Goal: Task Accomplishment & Management: Use online tool/utility

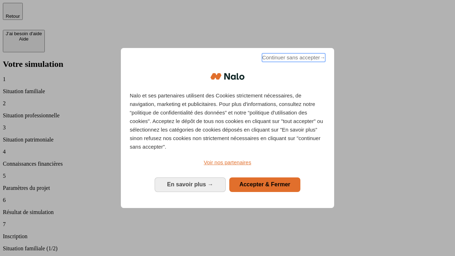
click at [293, 59] on span "Continuer sans accepter →" at bounding box center [293, 57] width 63 height 9
